Goal: Navigation & Orientation: Understand site structure

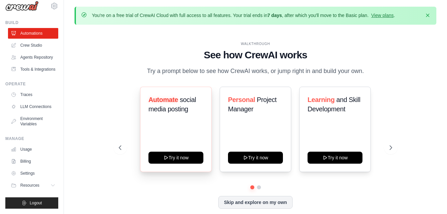
scroll to position [23, 0]
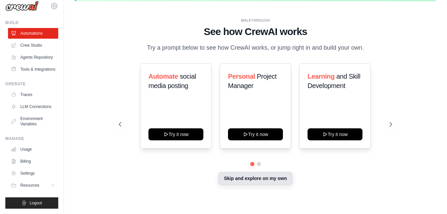
click at [266, 178] on button "Skip and explore on my own" at bounding box center [255, 178] width 74 height 13
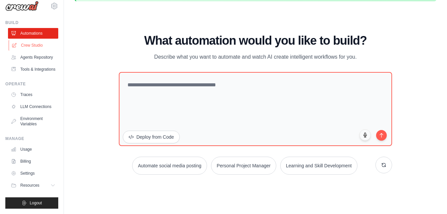
click at [34, 40] on link "Crew Studio" at bounding box center [34, 45] width 50 height 11
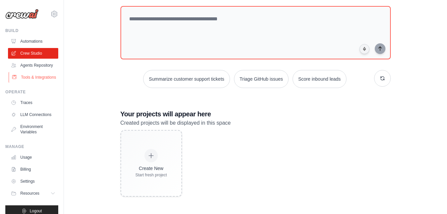
click at [34, 82] on link "Tools & Integrations" at bounding box center [34, 77] width 50 height 11
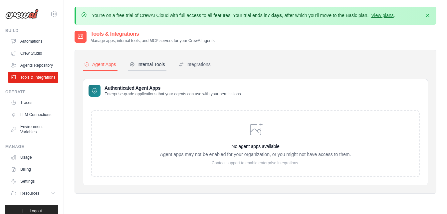
click at [154, 65] on div "Internal Tools" at bounding box center [147, 64] width 36 height 7
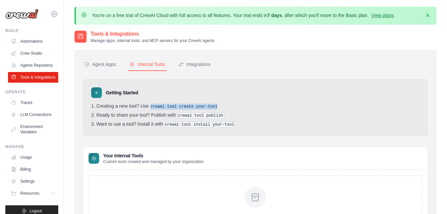
drag, startPoint x: 152, startPoint y: 107, endPoint x: 215, endPoint y: 108, distance: 63.2
click at [215, 108] on li "Creating a new tool? Use crewai tool create your-tool" at bounding box center [255, 106] width 328 height 6
drag, startPoint x: 215, startPoint y: 108, endPoint x: 224, endPoint y: 116, distance: 12.7
click at [224, 116] on li "Ready to share your tool? Publish with crewai tool publish" at bounding box center [255, 115] width 328 height 6
drag, startPoint x: 224, startPoint y: 116, endPoint x: 232, endPoint y: 122, distance: 9.2
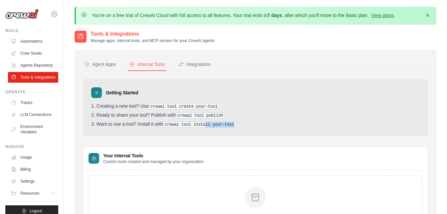
click at [232, 122] on li "Want to use a tool? Install it with crewai tool install your-tool" at bounding box center [255, 124] width 328 height 6
click at [198, 60] on button "Integrations" at bounding box center [194, 64] width 35 height 13
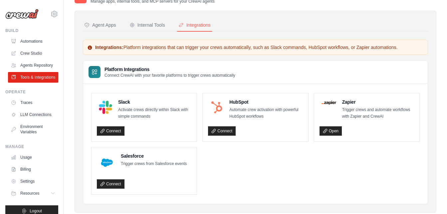
scroll to position [55, 0]
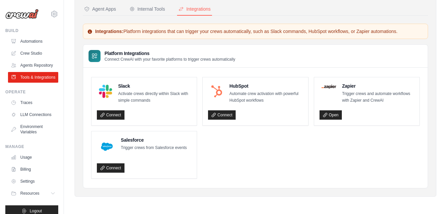
click at [23, 107] on div "Operate Traces LLM Connections Environment Variables" at bounding box center [31, 113] width 53 height 48
click at [23, 108] on link "Traces" at bounding box center [34, 102] width 50 height 11
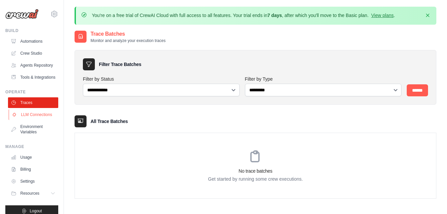
click at [27, 120] on link "LLM Connections" at bounding box center [34, 114] width 50 height 11
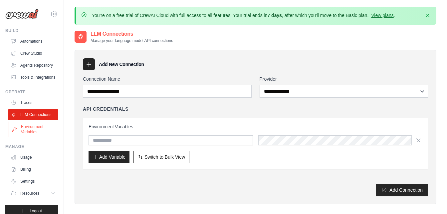
click at [32, 137] on link "Environment Variables" at bounding box center [34, 129] width 50 height 16
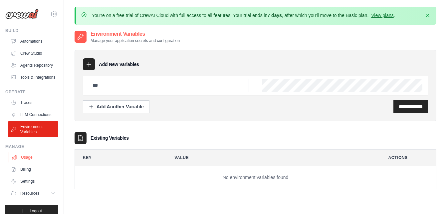
click at [33, 162] on link "Usage" at bounding box center [34, 157] width 50 height 11
